Goal: Task Accomplishment & Management: Manage account settings

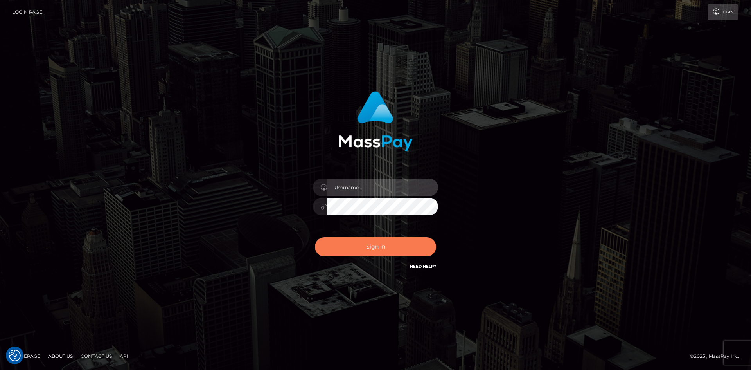
type input "Amy.Springer2"
click at [384, 245] on button "Sign in" at bounding box center [375, 246] width 121 height 19
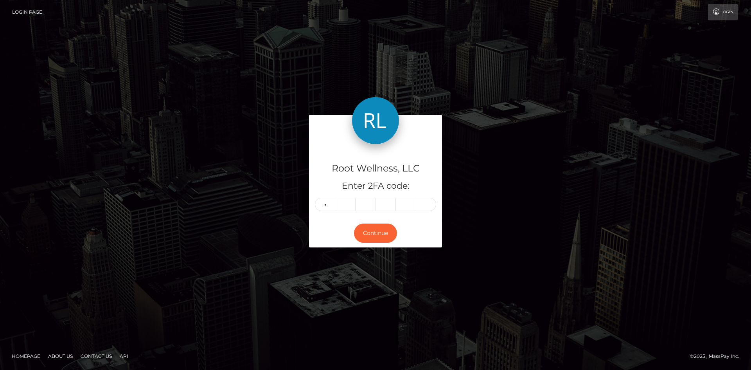
type input "6"
type input "1"
type input "6"
type input "7"
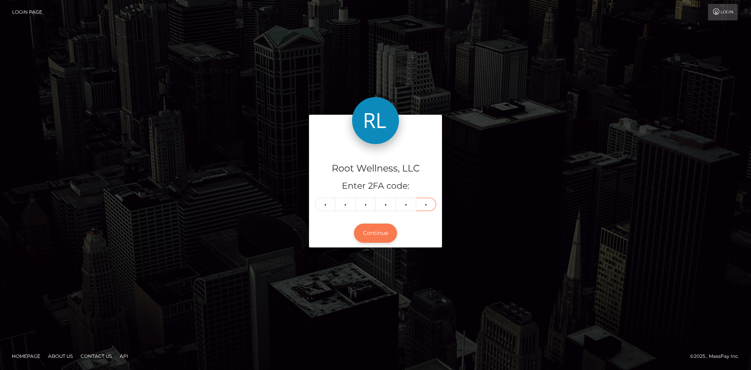
type input "1"
click at [378, 234] on button "Continue" at bounding box center [375, 232] width 43 height 19
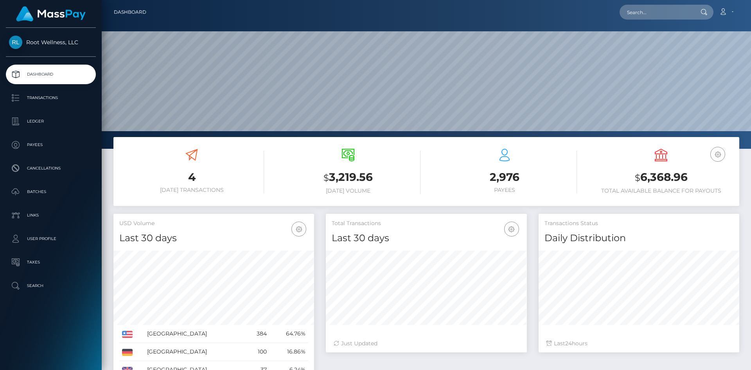
scroll to position [139, 201]
click at [45, 190] on p "Batches" at bounding box center [51, 192] width 84 height 12
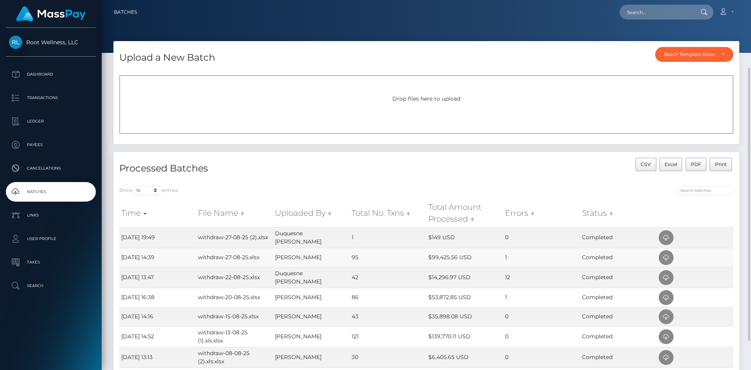
scroll to position [39, 0]
